Goal: Check status: Check status

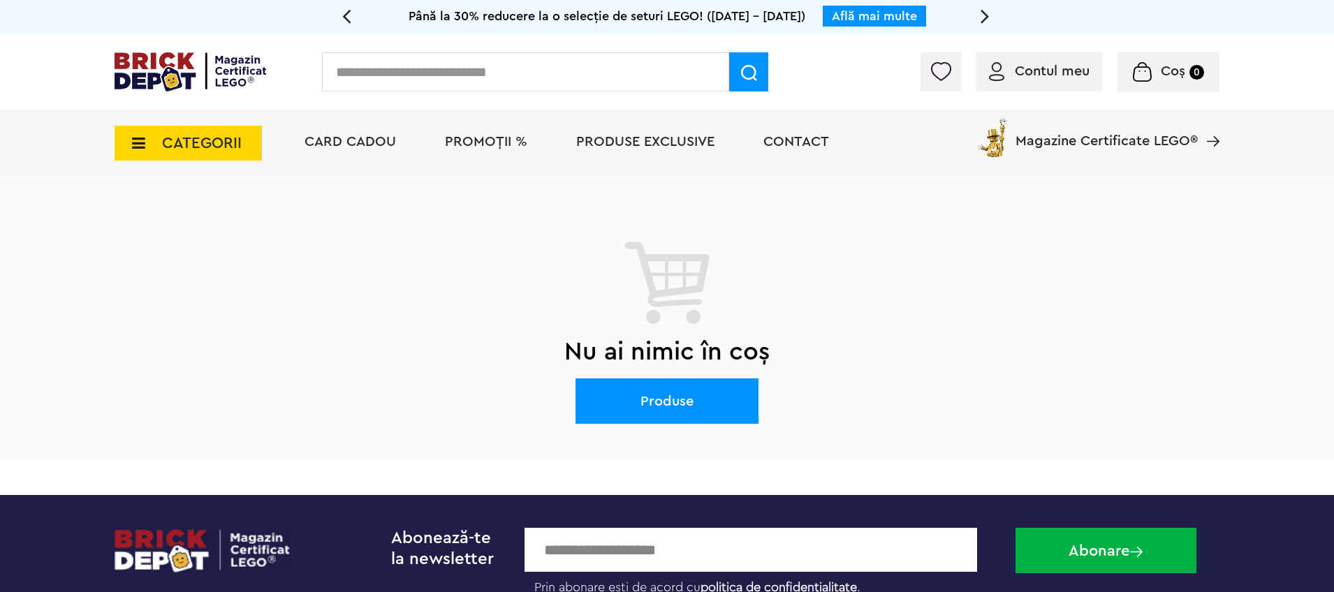
click at [210, 61] on img at bounding box center [191, 71] width 152 height 39
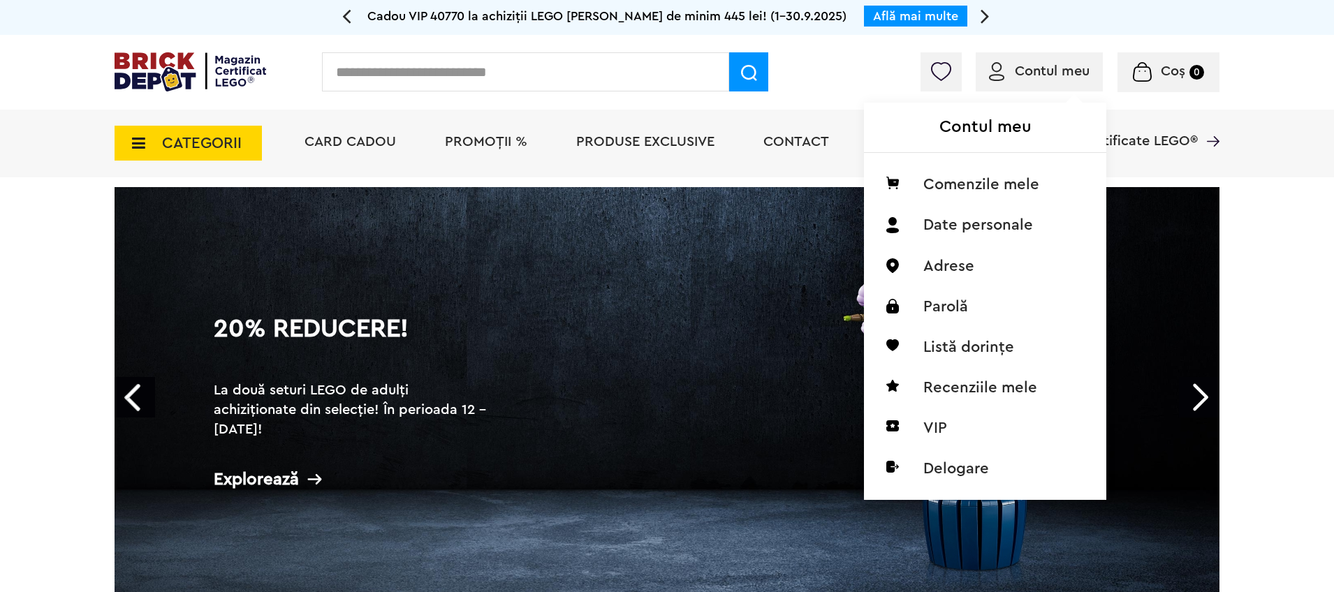
click at [1052, 78] on span "Contul meu" at bounding box center [1052, 71] width 75 height 14
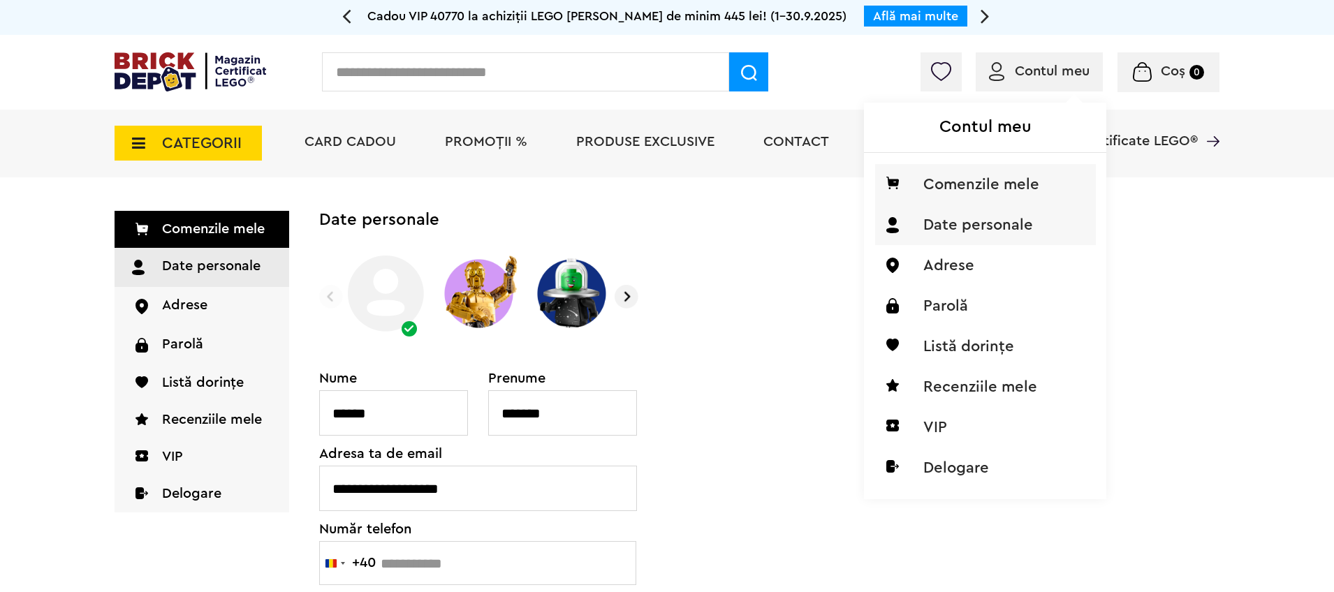
click at [986, 194] on li "Comenzile mele" at bounding box center [985, 184] width 221 height 41
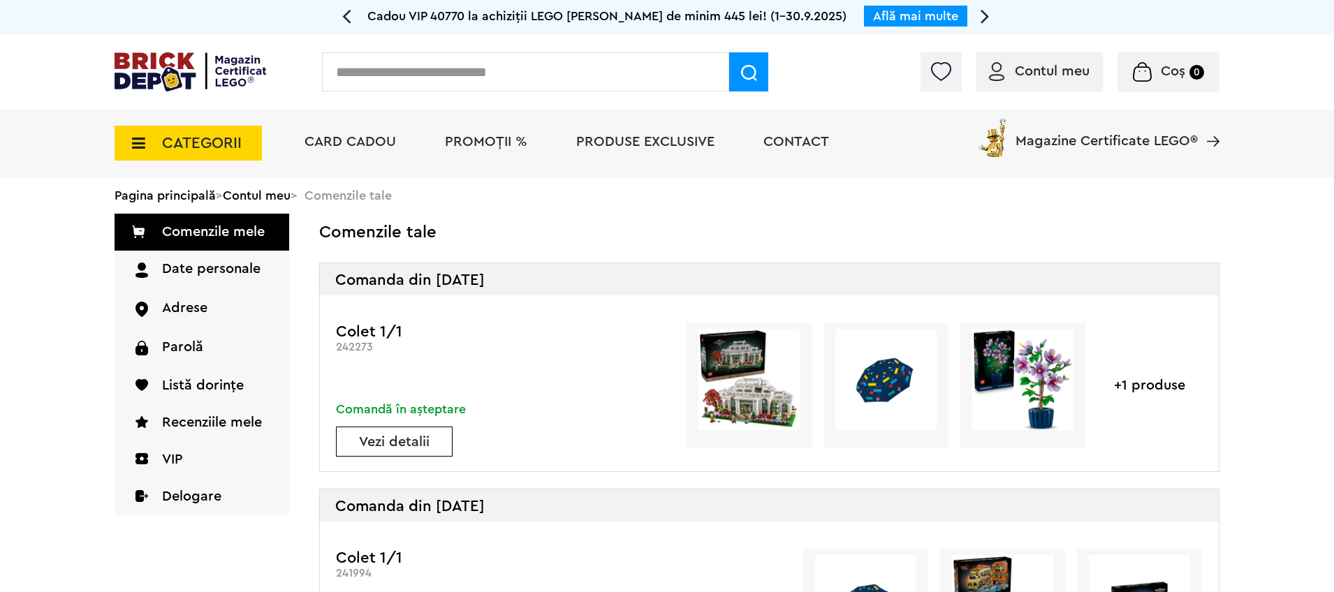
click at [360, 436] on link "Vezi detalii" at bounding box center [394, 442] width 115 height 14
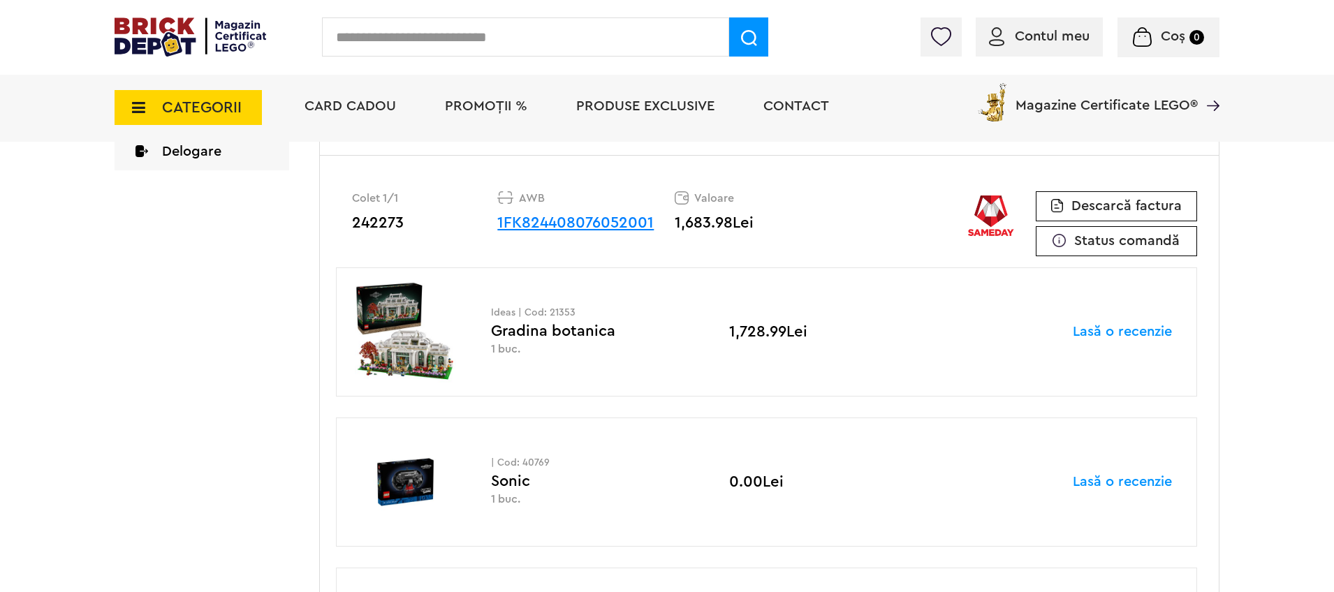
scroll to position [361, 0]
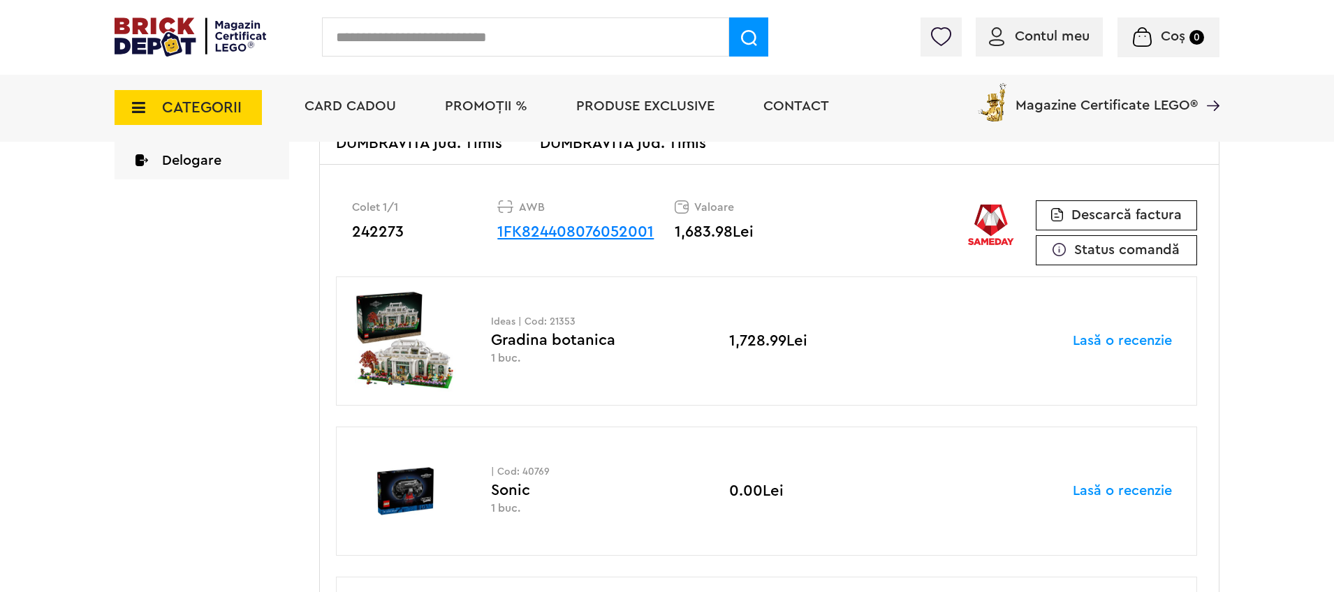
click at [613, 240] on div "AWB 1FK824408076052001" at bounding box center [585, 233] width 177 height 65
click at [614, 228] on link "1FK824408076052001" at bounding box center [575, 231] width 156 height 15
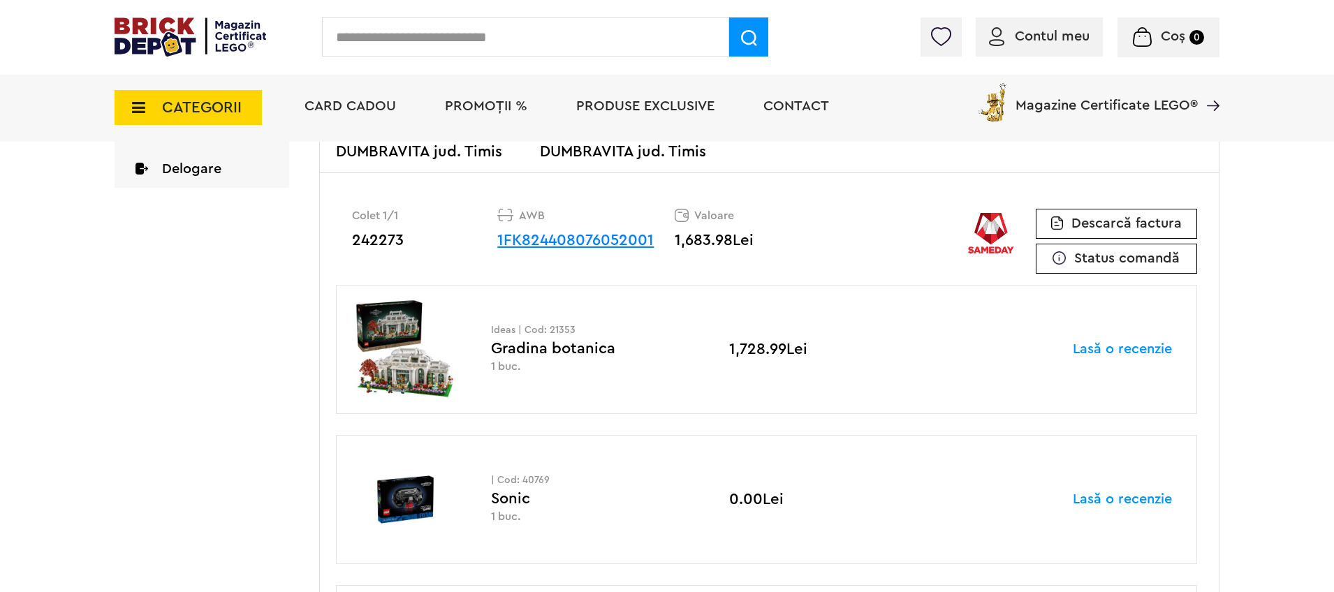
click at [452, 340] on img at bounding box center [405, 349] width 105 height 101
click at [428, 343] on img at bounding box center [405, 349] width 105 height 101
